Goal: Check status: Check status

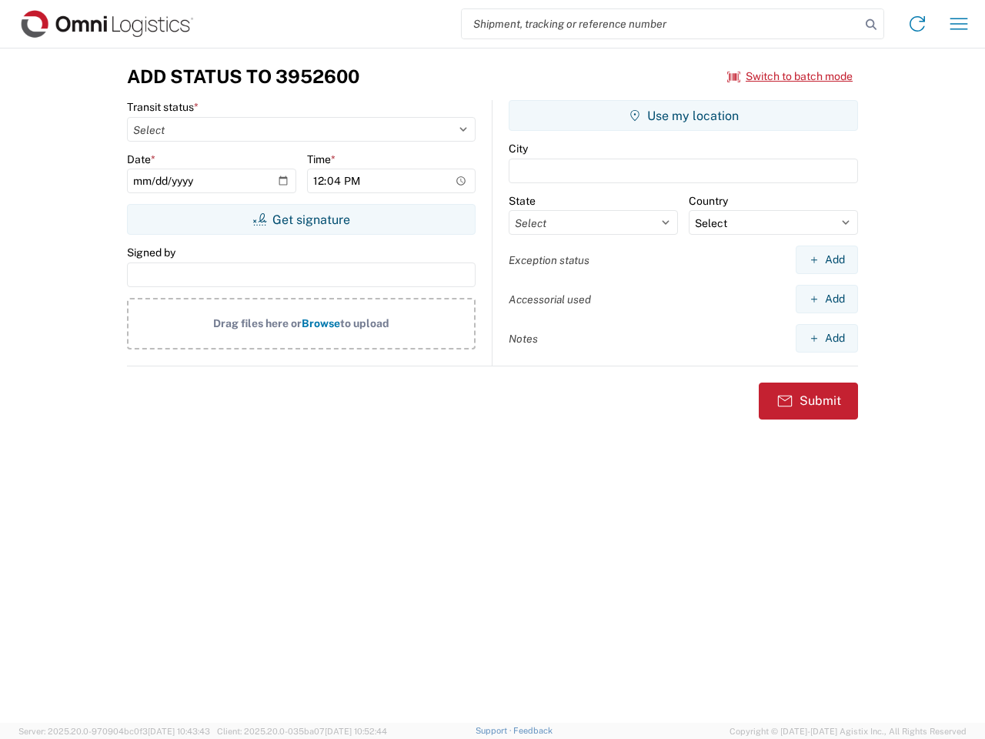
click at [661, 24] on input "search" at bounding box center [661, 23] width 399 height 29
click at [871, 25] on icon at bounding box center [871, 25] width 22 height 22
click at [917, 24] on icon at bounding box center [917, 24] width 25 height 25
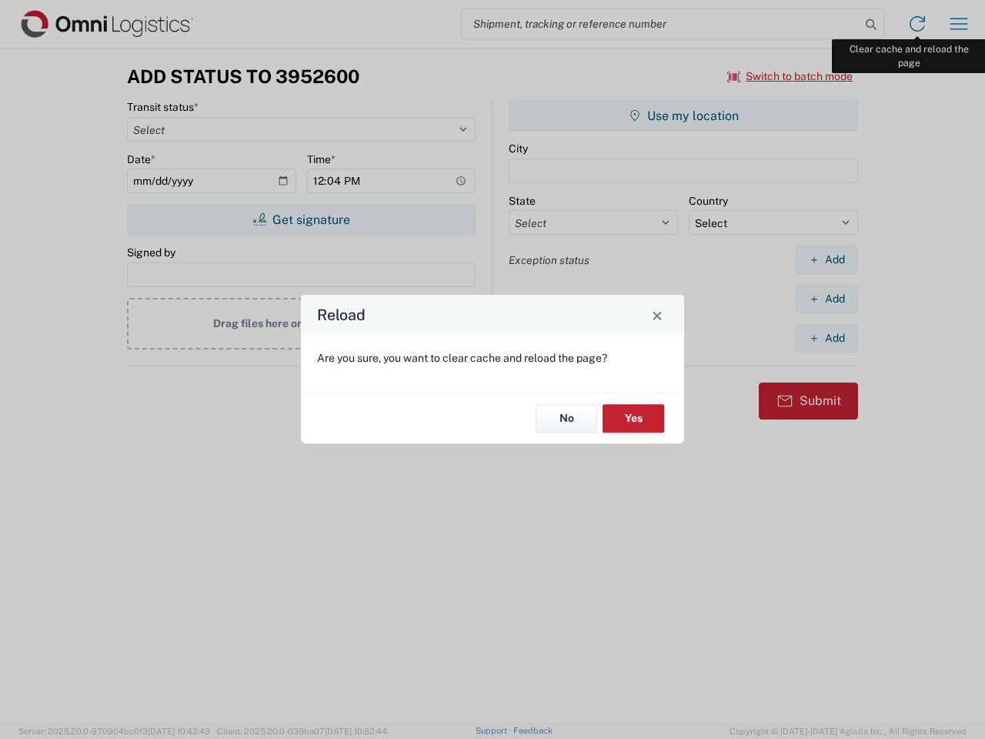
click at [959, 24] on div "Reload Are you sure, you want to clear cache and reload the page? No Yes" at bounding box center [492, 369] width 985 height 739
click at [790, 76] on div "Reload Are you sure, you want to clear cache and reload the page? No Yes" at bounding box center [492, 369] width 985 height 739
click at [301, 219] on div "Reload Are you sure, you want to clear cache and reload the page? No Yes" at bounding box center [492, 369] width 985 height 739
click at [683, 115] on div "Reload Are you sure, you want to clear cache and reload the page? No Yes" at bounding box center [492, 369] width 985 height 739
click at [826, 259] on div "Reload Are you sure, you want to clear cache and reload the page? No Yes" at bounding box center [492, 369] width 985 height 739
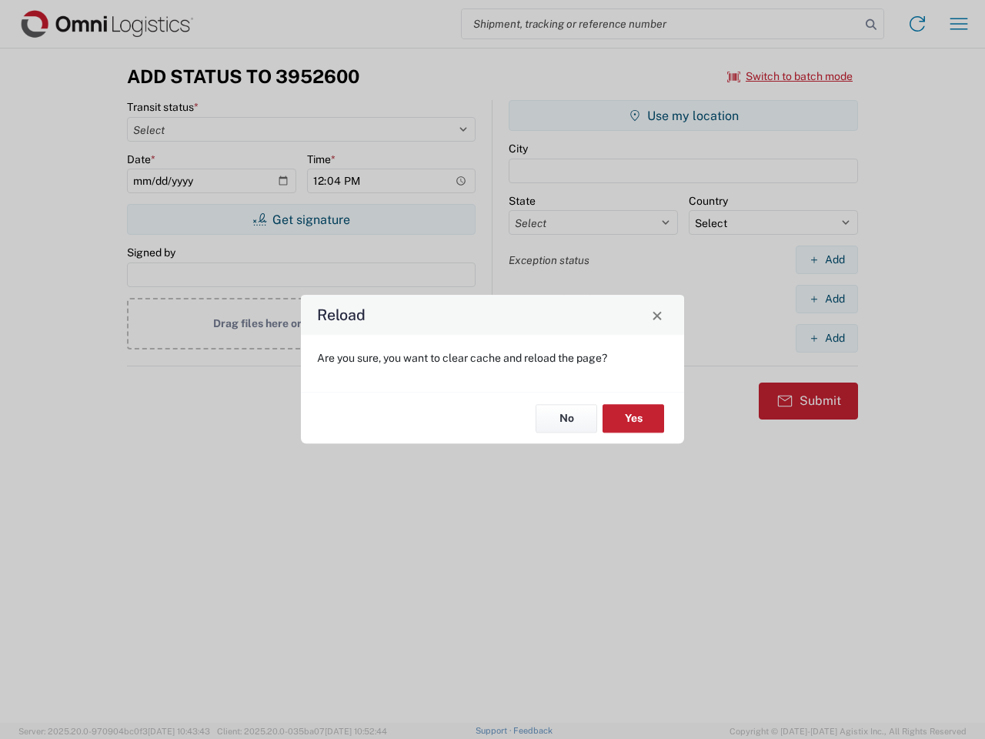
click at [826, 299] on div "Reload Are you sure, you want to clear cache and reload the page? No Yes" at bounding box center [492, 369] width 985 height 739
click at [826, 338] on div "Reload Are you sure, you want to clear cache and reload the page? No Yes" at bounding box center [492, 369] width 985 height 739
